Goal: Information Seeking & Learning: Understand process/instructions

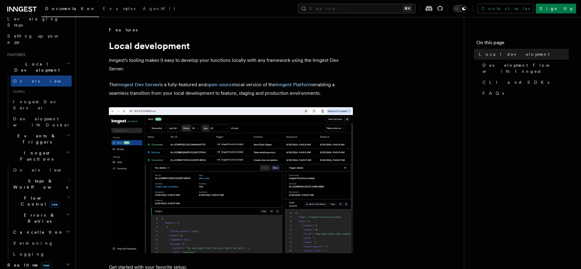
scroll to position [107, 0]
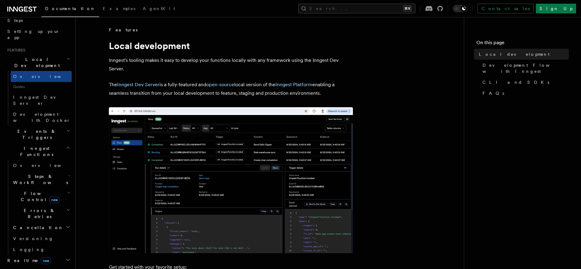
click at [34, 171] on h2 "Steps & Workflows" at bounding box center [41, 179] width 61 height 17
click at [35, 191] on span "Overview" at bounding box center [50, 193] width 63 height 5
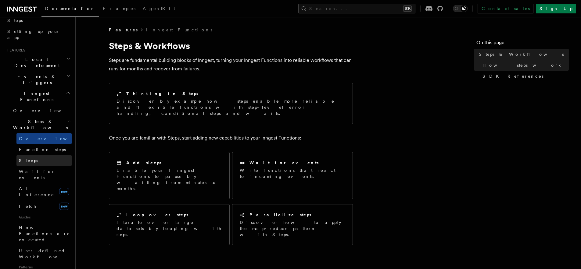
click at [34, 155] on link "Sleeps" at bounding box center [43, 160] width 55 height 11
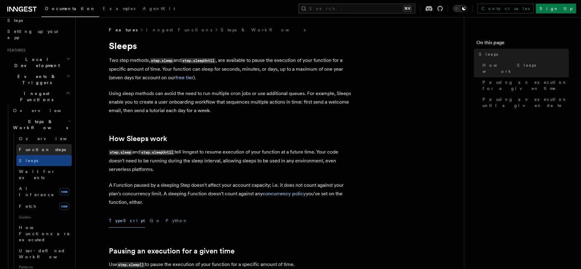
click at [38, 147] on span "Function steps" at bounding box center [42, 149] width 47 height 5
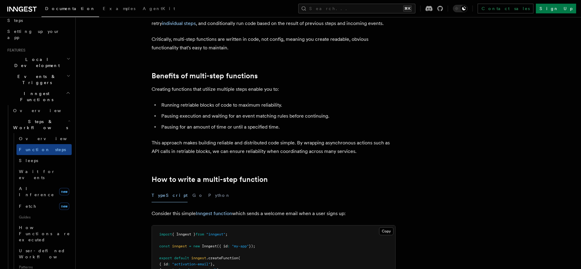
scroll to position [48, 0]
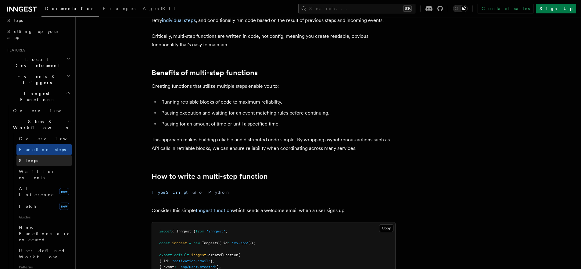
click at [42, 155] on link "Sleeps" at bounding box center [43, 160] width 55 height 11
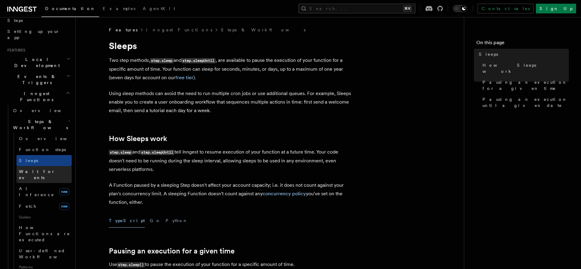
click at [44, 169] on span "Wait for events" at bounding box center [37, 174] width 36 height 11
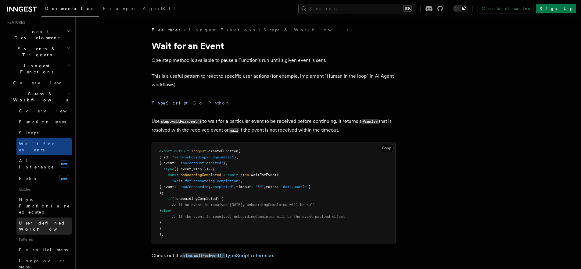
scroll to position [151, 0]
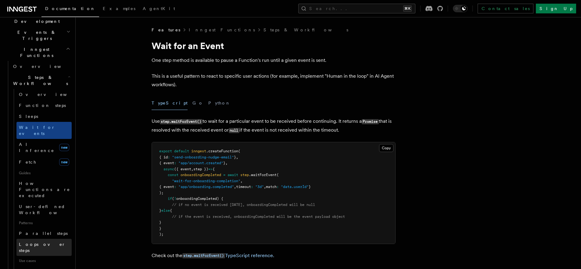
click at [43, 242] on span "Loops over steps" at bounding box center [42, 247] width 47 height 11
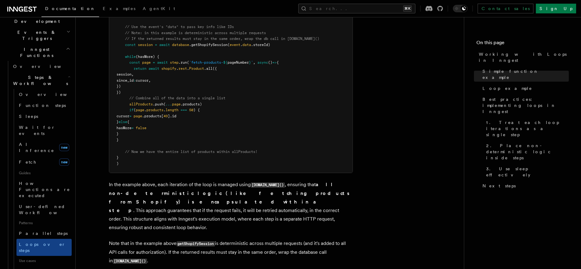
scroll to position [680, 0]
click at [204, 82] on pre "export default inngest .createFunction ( { id : "shopify-product-import" } , { …" at bounding box center [230, 72] width 243 height 203
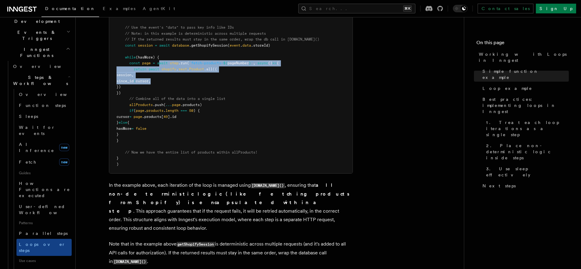
drag, startPoint x: 161, startPoint y: 63, endPoint x: 258, endPoint y: 83, distance: 99.0
click at [258, 83] on pre "export default inngest .createFunction ( { id : "shopify-product-import" } , { …" at bounding box center [230, 72] width 243 height 203
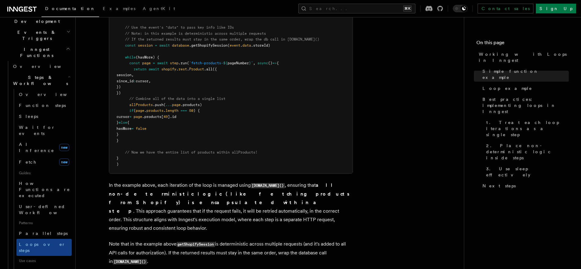
click at [257, 89] on pre "export default inngest .createFunction ( { id : "shopify-product-import" } , { …" at bounding box center [230, 72] width 243 height 203
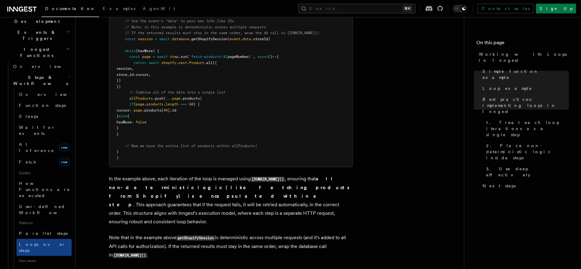
scroll to position [683, 0]
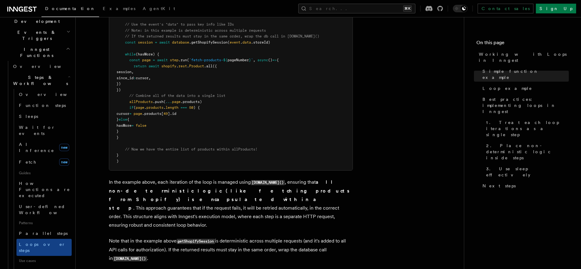
click at [243, 60] on span "pageNumber" at bounding box center [238, 60] width 21 height 4
click at [235, 63] on pre "export default inngest .createFunction ( { id : "shopify-product-import" } , { …" at bounding box center [230, 69] width 243 height 203
click at [213, 138] on pre "export default inngest .createFunction ( { id : "shopify-product-import" } , { …" at bounding box center [230, 69] width 243 height 203
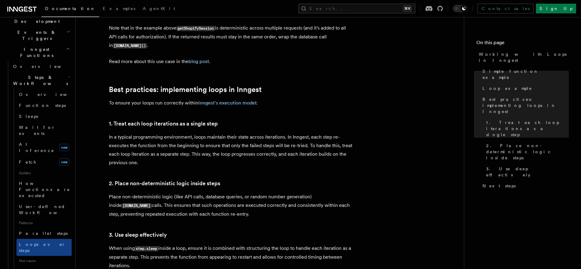
scroll to position [906, 0]
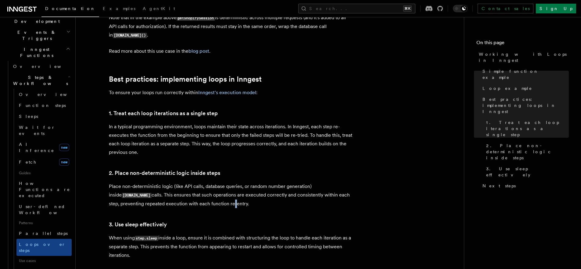
click at [196, 197] on p "Place non-deterministic logic (like API calls, database queries, or random numb…" at bounding box center [231, 195] width 244 height 26
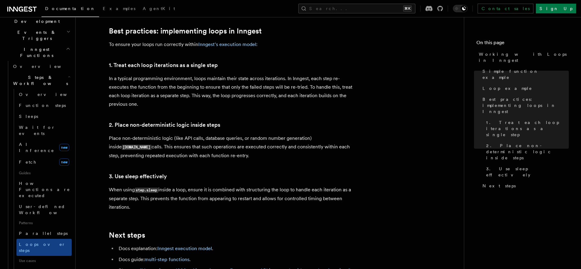
scroll to position [968, 0]
